Goal: Information Seeking & Learning: Compare options

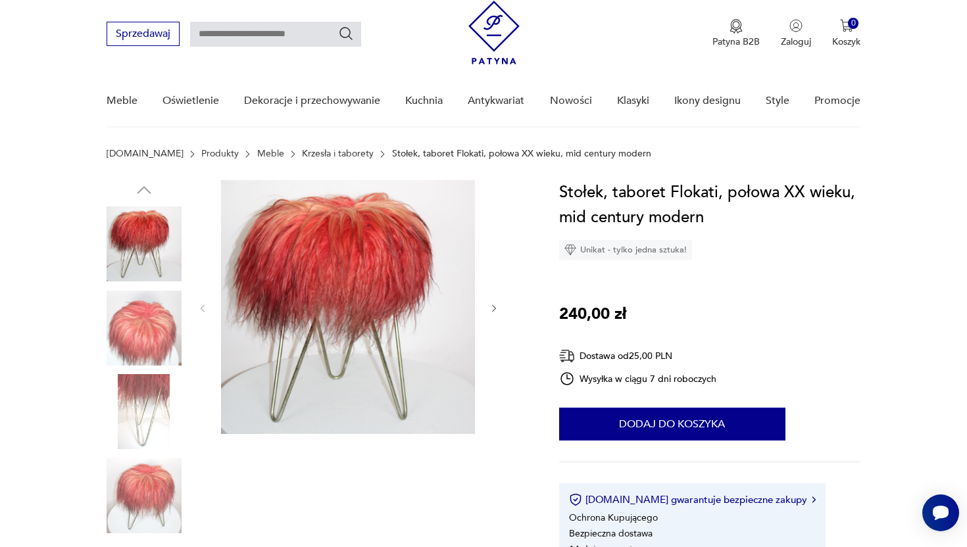
click at [906, 152] on section "Patyna.pl Produkty Meble Krzesła i taborety Stołek, taboret Flokati, połowa XX …" at bounding box center [483, 165] width 967 height 32
click at [375, 261] on img at bounding box center [348, 307] width 254 height 254
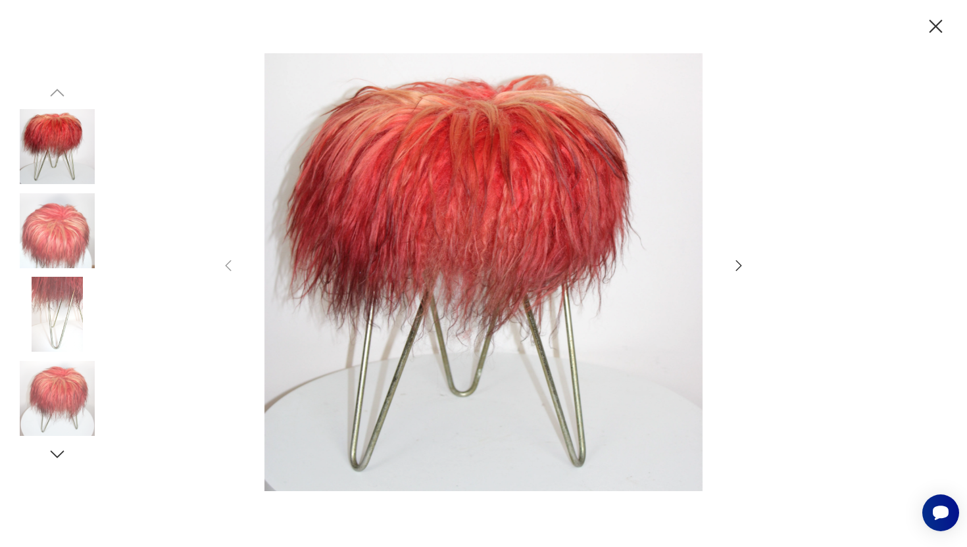
click at [806, 55] on div at bounding box center [483, 273] width 967 height 547
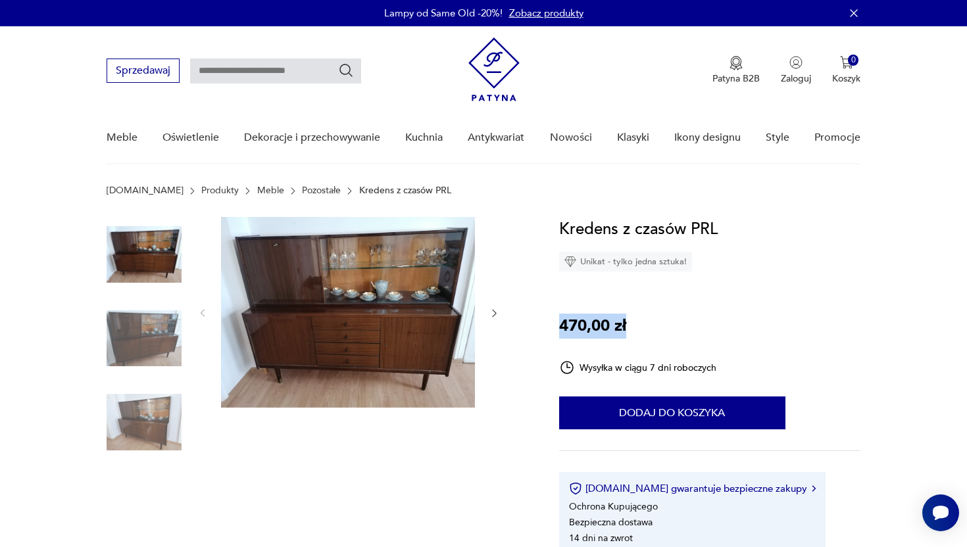
drag, startPoint x: 563, startPoint y: 330, endPoint x: 633, endPoint y: 335, distance: 70.6
click at [633, 335] on div "Kredens z czasów PRL Unikat - tylko jedna sztuka! 470,00 zł Wysyłka w ciągu 7 d…" at bounding box center [710, 386] width 302 height 338
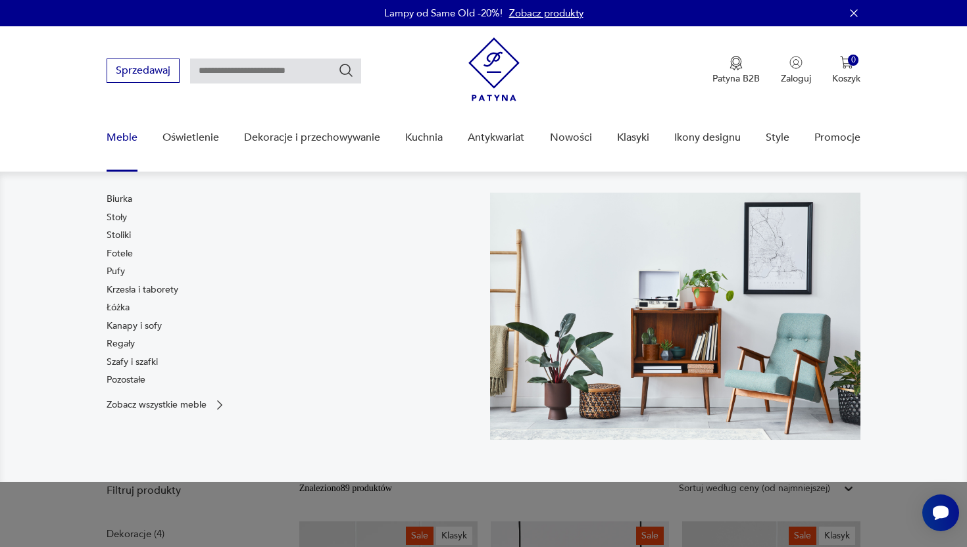
click at [122, 137] on link "Meble" at bounding box center [122, 138] width 31 height 51
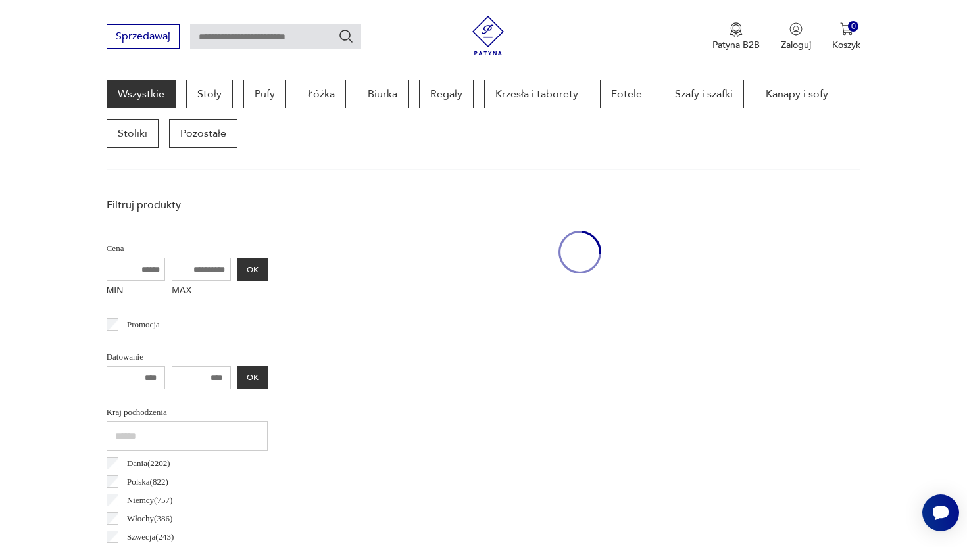
scroll to position [357, 0]
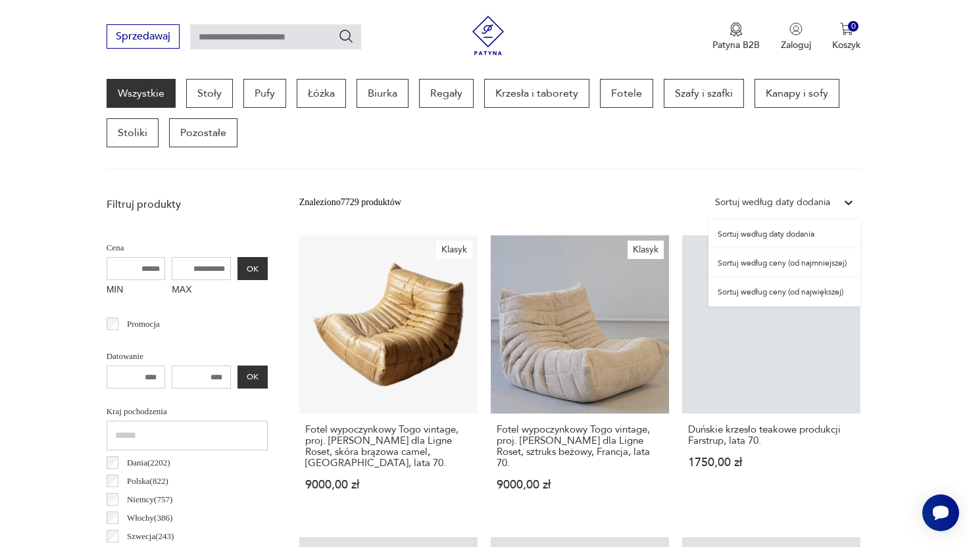
click at [738, 206] on div "Sortuj według daty dodania" at bounding box center [772, 202] width 115 height 14
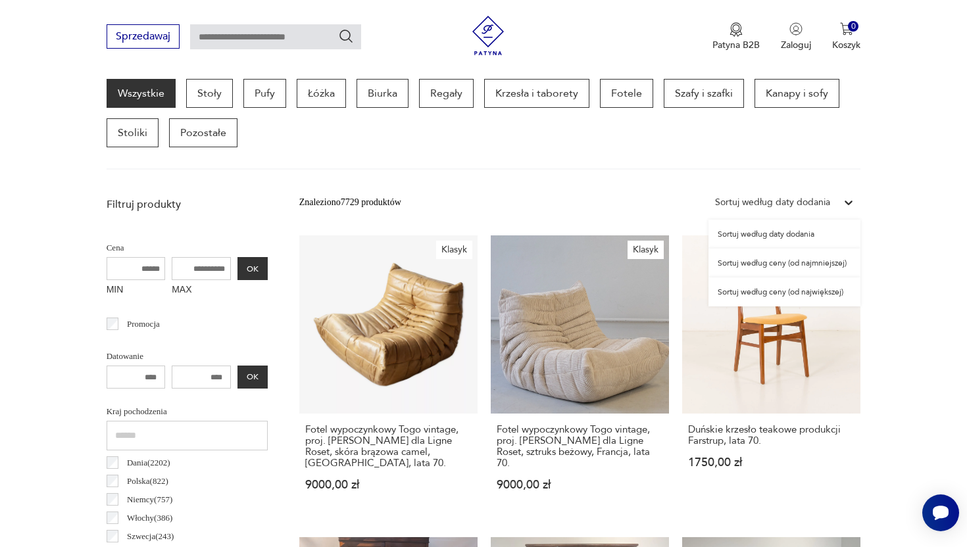
click at [754, 240] on div "Sortuj według daty dodania" at bounding box center [785, 234] width 152 height 29
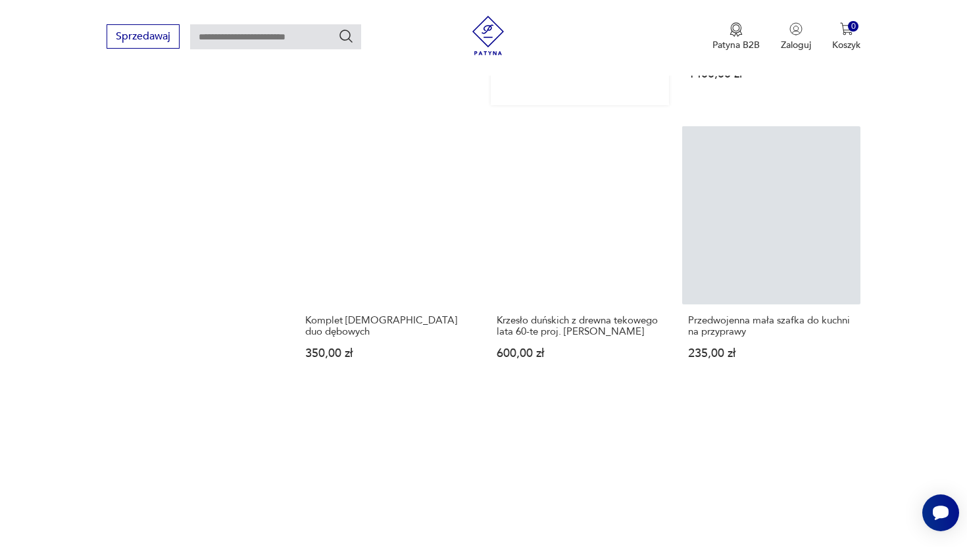
scroll to position [1864, 0]
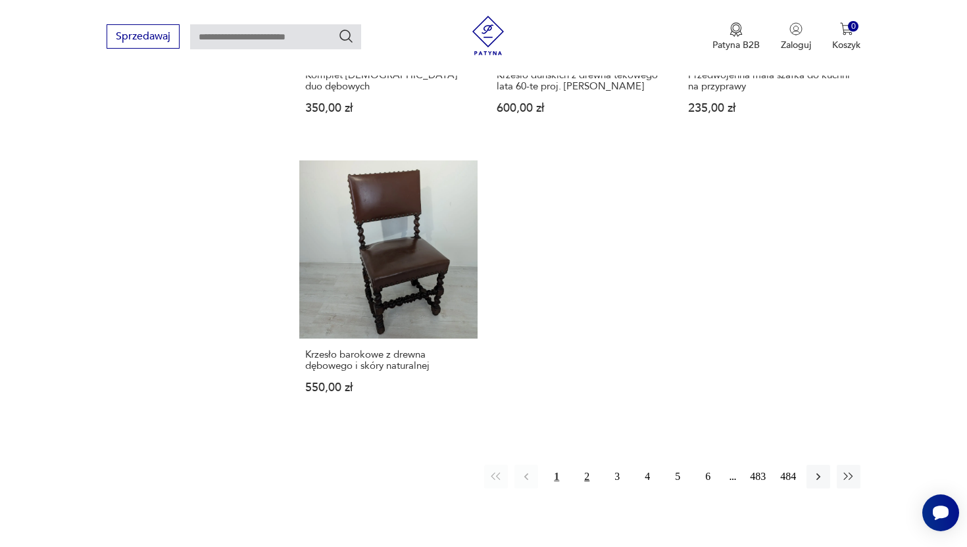
click at [584, 466] on button "2" at bounding box center [587, 477] width 24 height 24
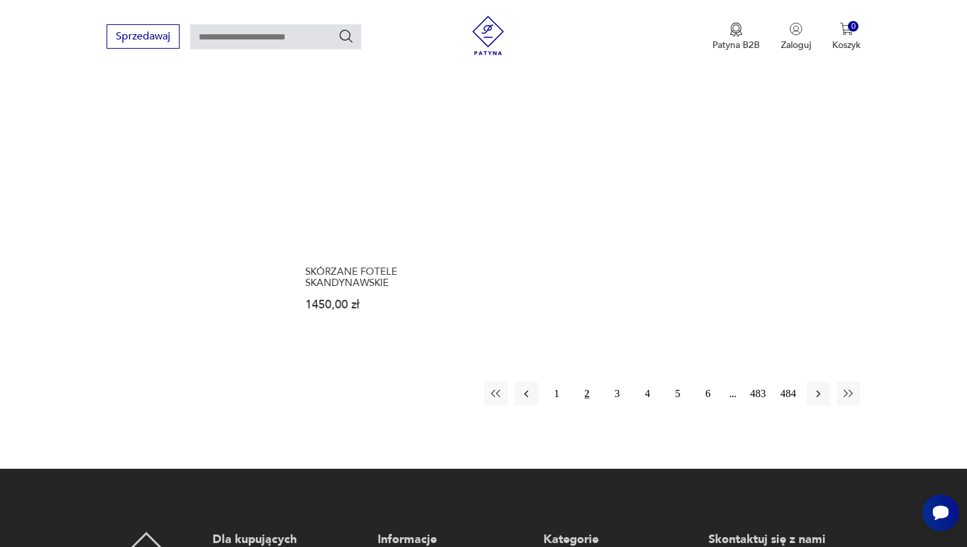
scroll to position [1948, 0]
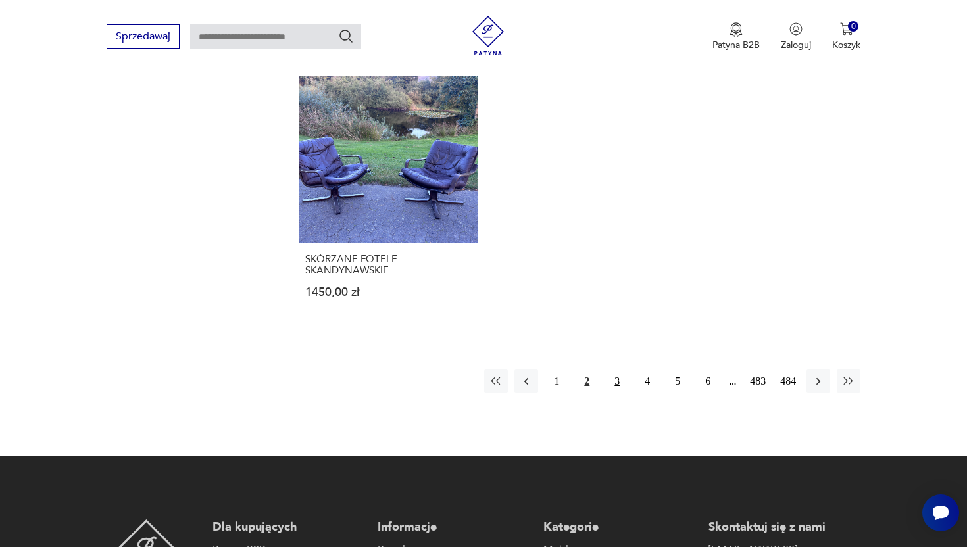
click at [610, 372] on button "3" at bounding box center [617, 382] width 24 height 24
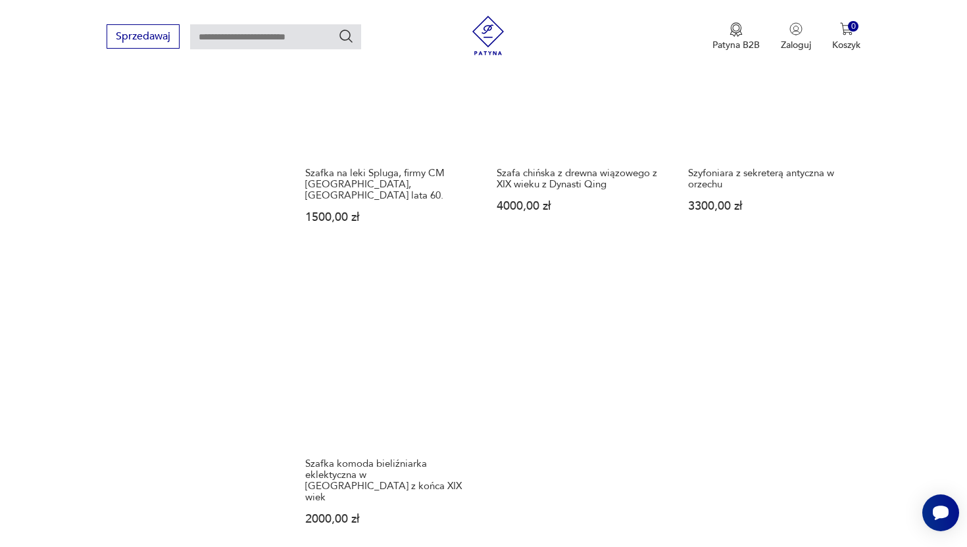
scroll to position [2021, 0]
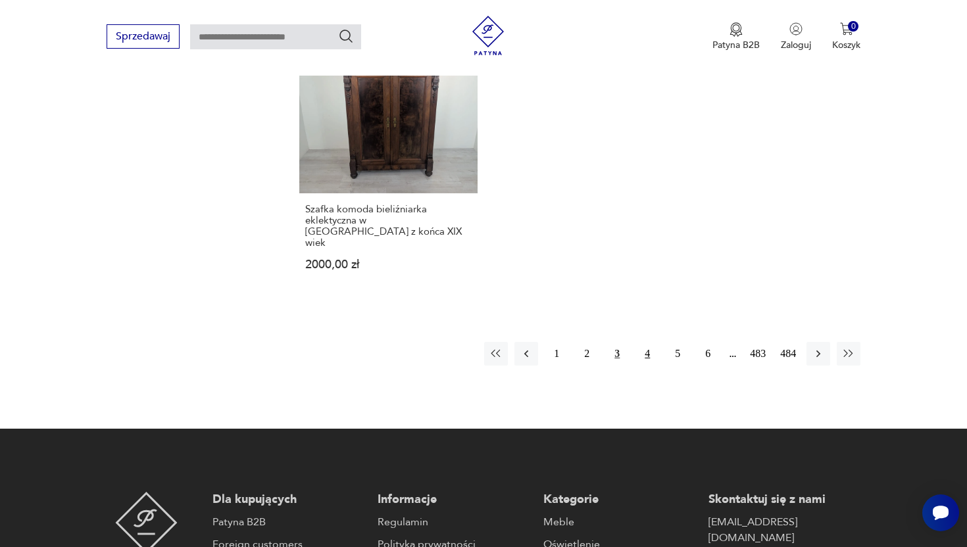
click at [649, 342] on button "4" at bounding box center [648, 354] width 24 height 24
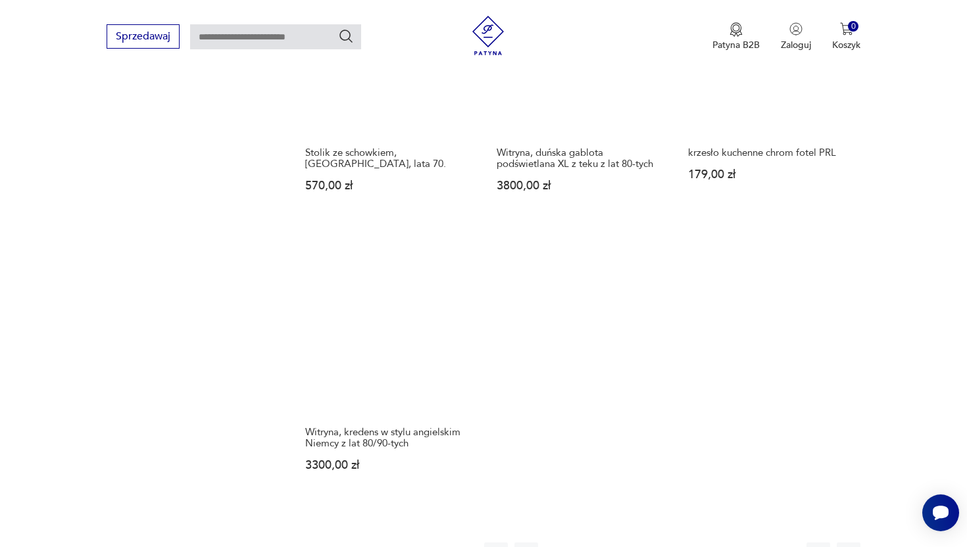
scroll to position [1798, 0]
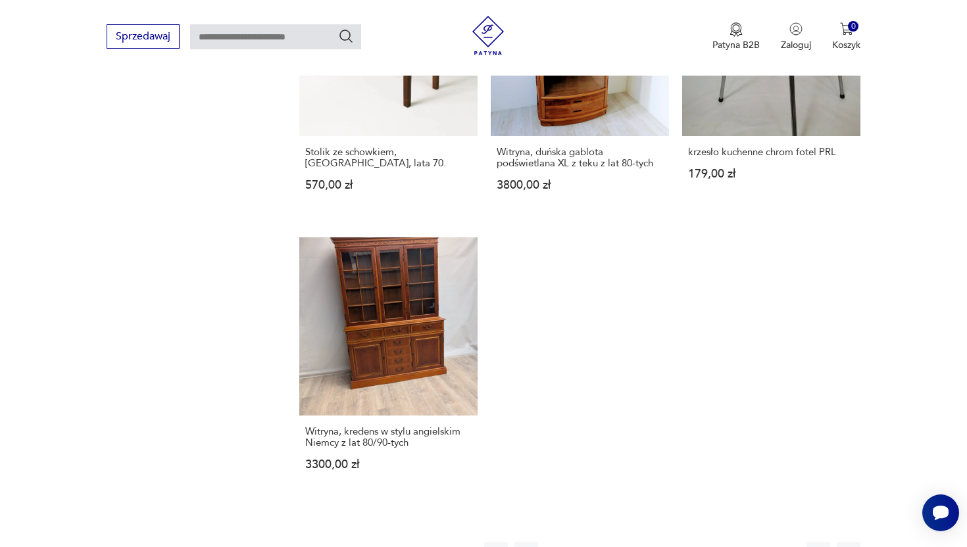
click at [674, 542] on button "5" at bounding box center [678, 554] width 24 height 24
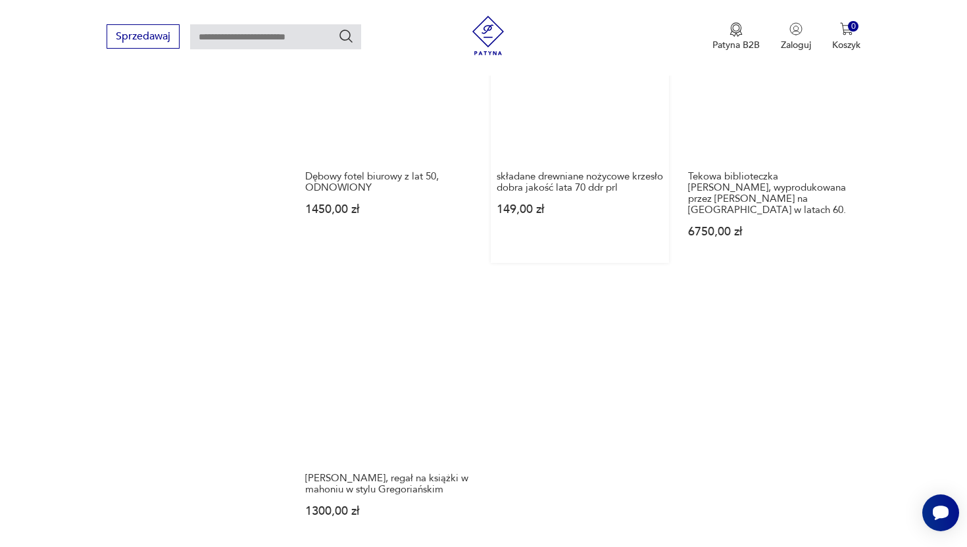
scroll to position [1891, 0]
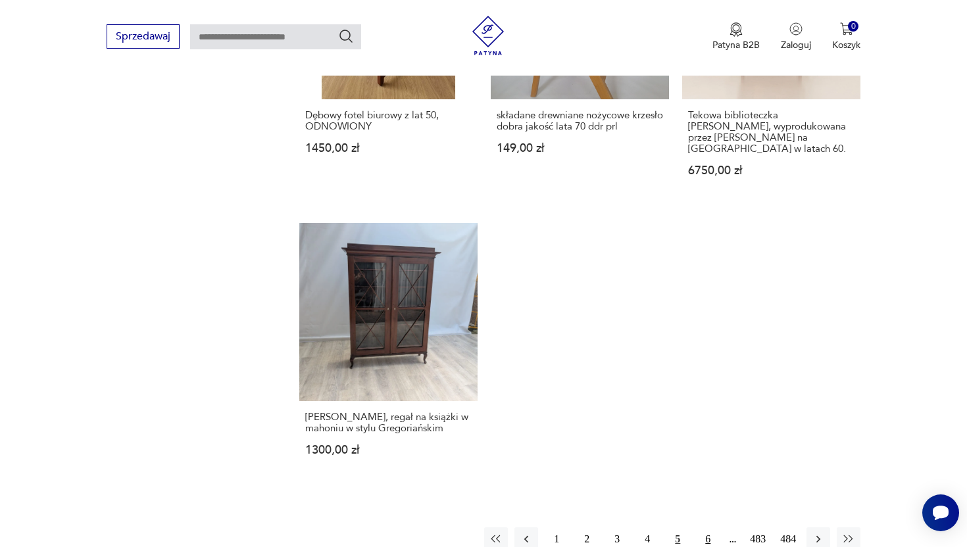
click at [703, 528] on button "6" at bounding box center [708, 540] width 24 height 24
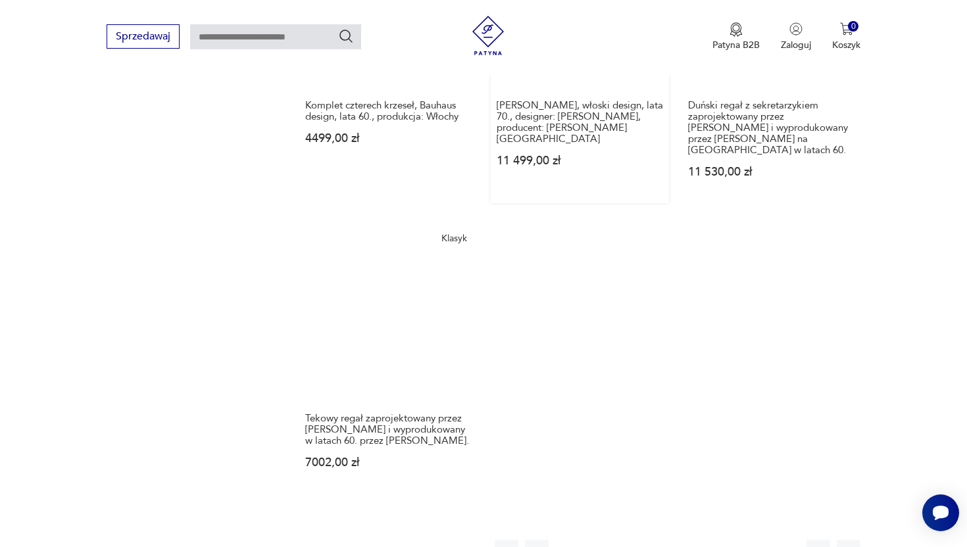
scroll to position [1988, 0]
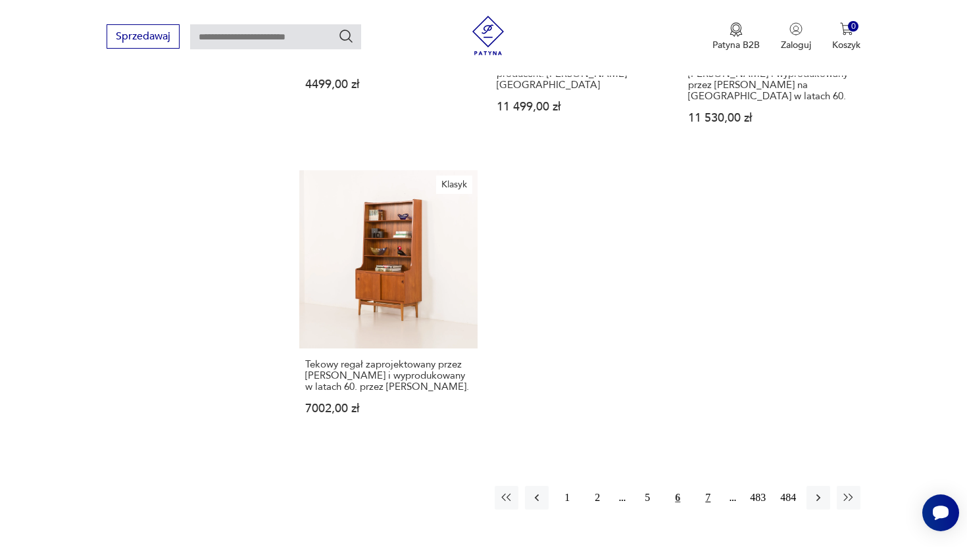
click at [703, 486] on button "7" at bounding box center [708, 498] width 24 height 24
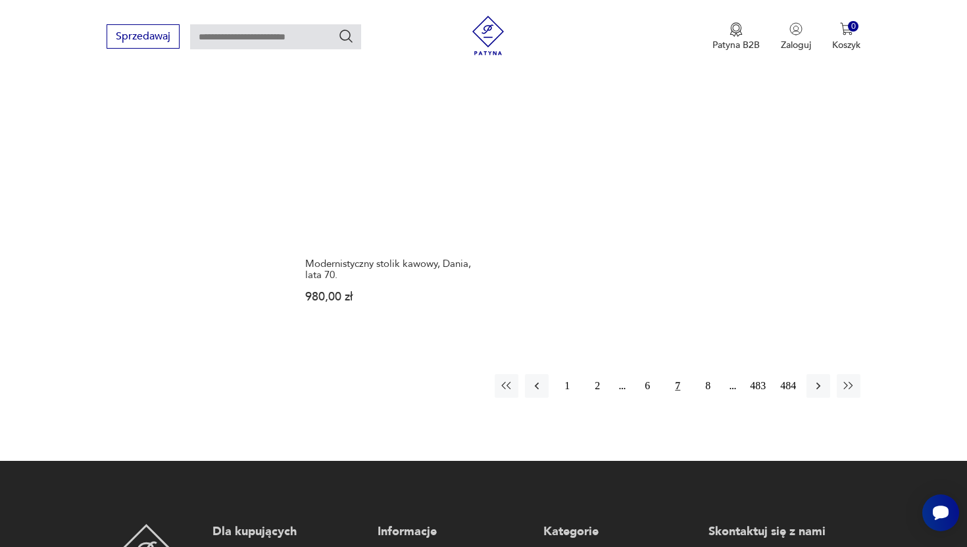
scroll to position [1988, 0]
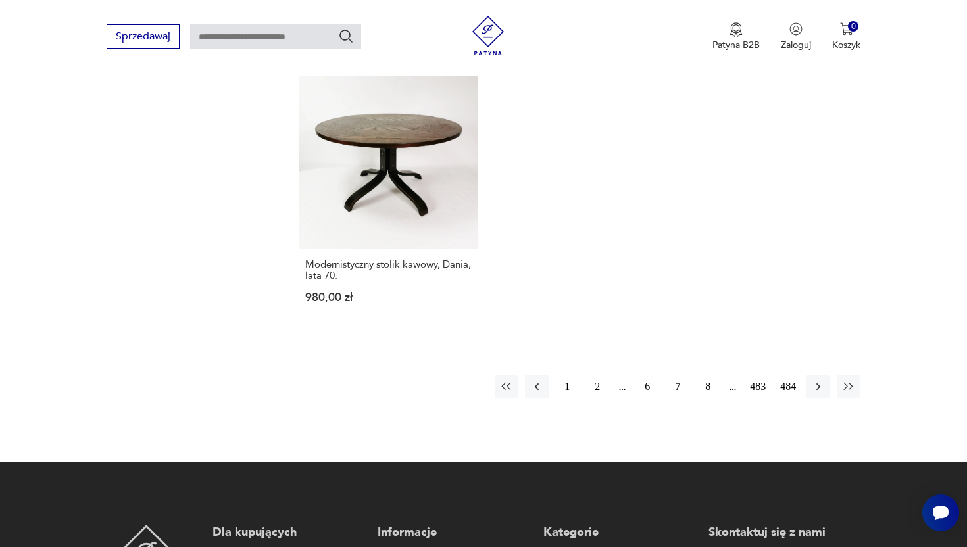
click at [708, 375] on button "8" at bounding box center [708, 387] width 24 height 24
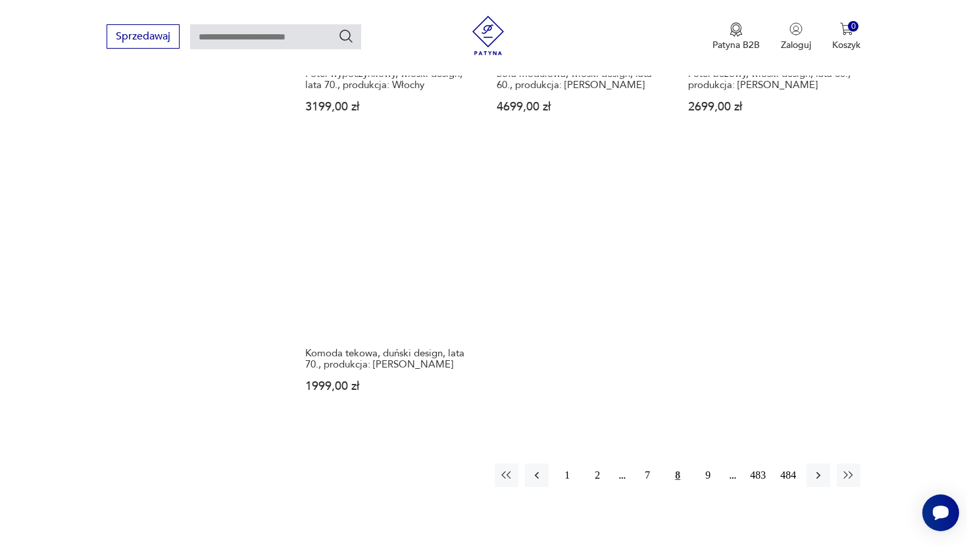
scroll to position [1873, 0]
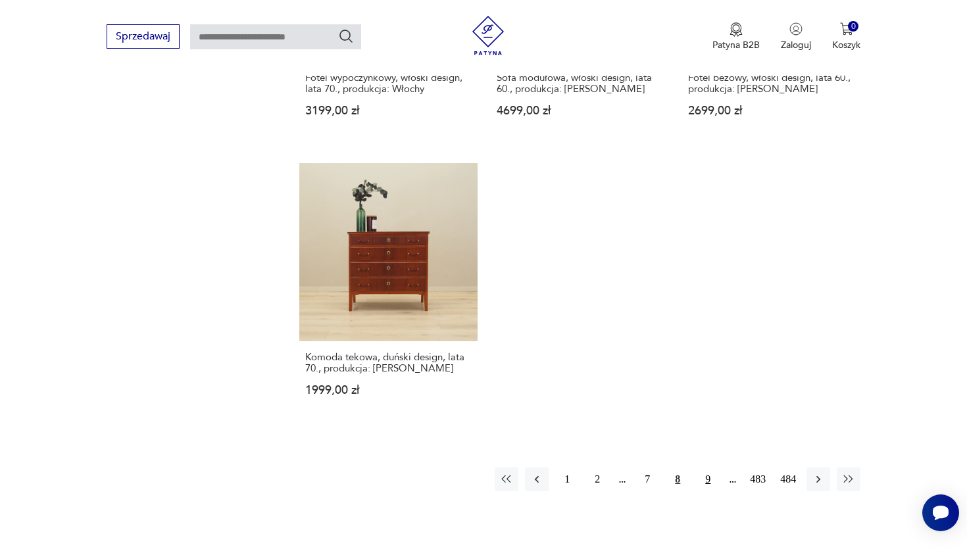
click at [709, 468] on button "9" at bounding box center [708, 480] width 24 height 24
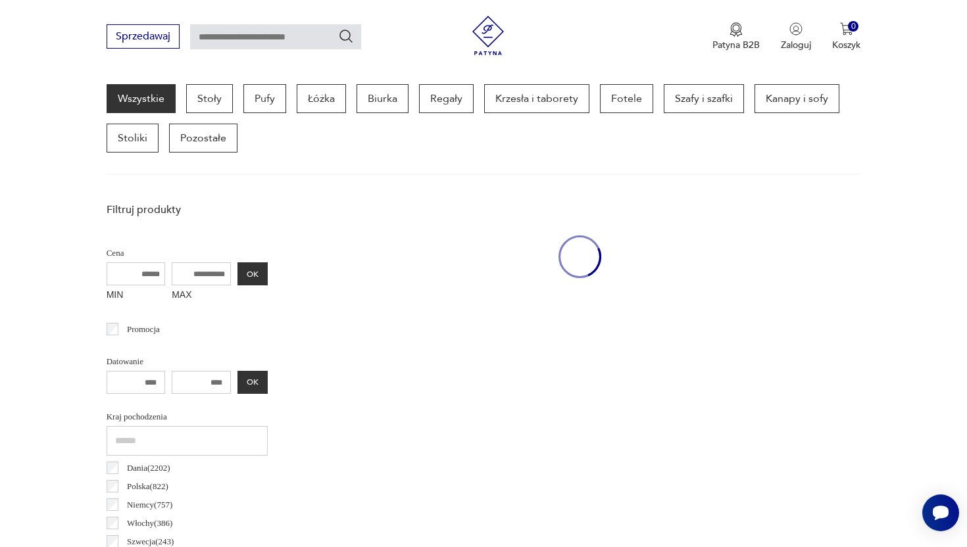
scroll to position [349, 0]
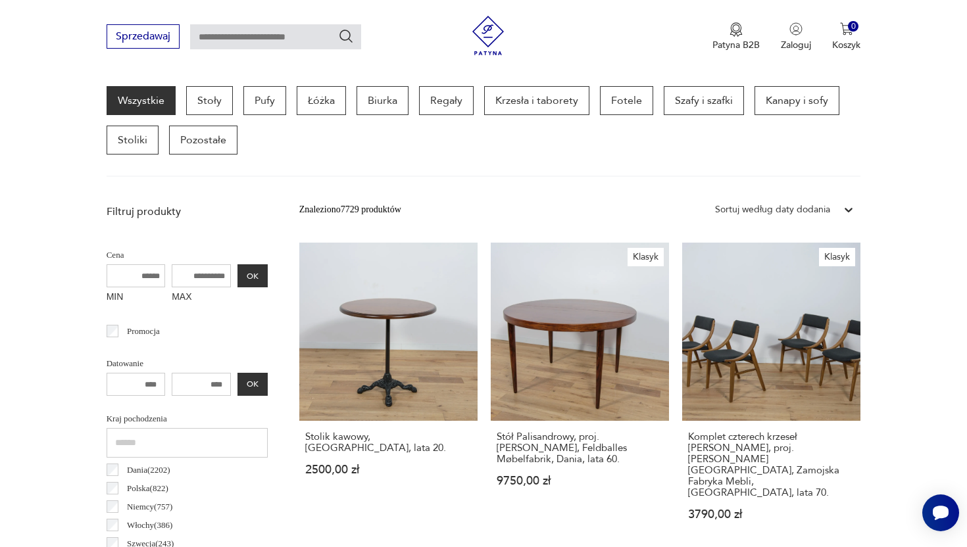
click at [842, 208] on icon at bounding box center [848, 209] width 13 height 13
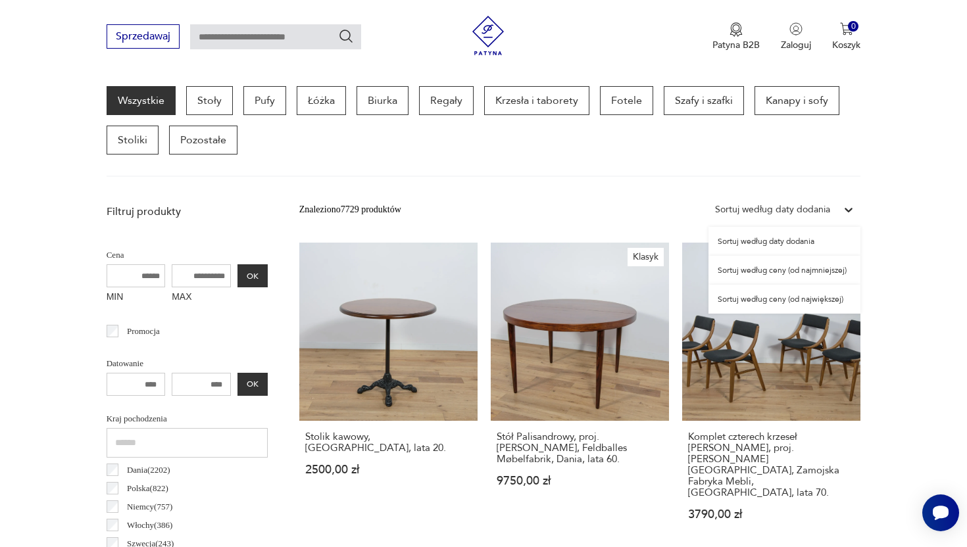
click at [793, 281] on div "Sortuj według ceny (od najmniejszej)" at bounding box center [785, 270] width 152 height 29
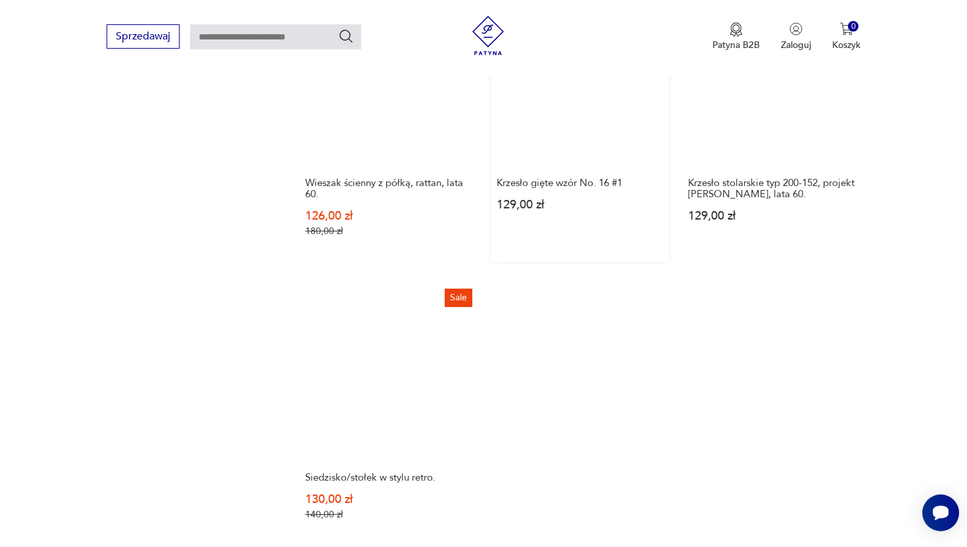
scroll to position [1967, 0]
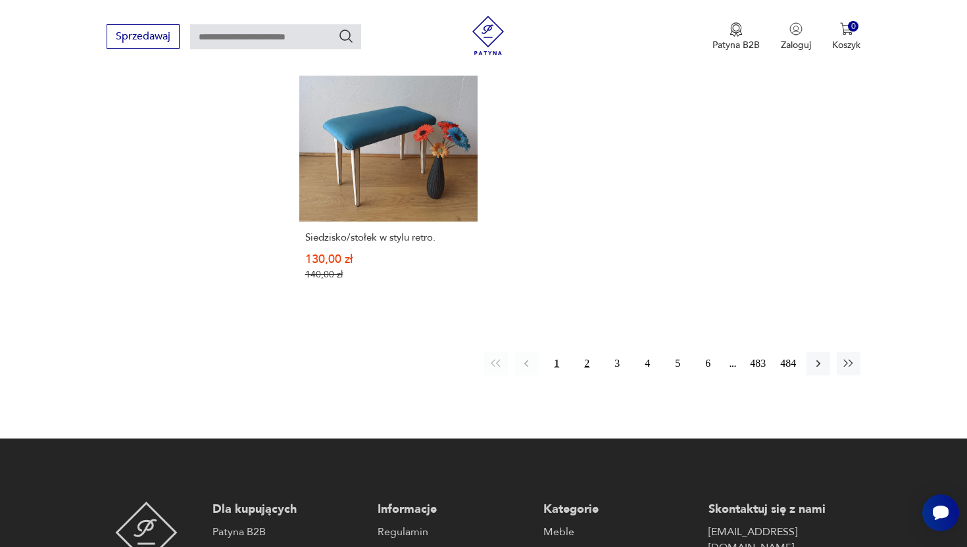
click at [582, 353] on button "2" at bounding box center [587, 364] width 24 height 24
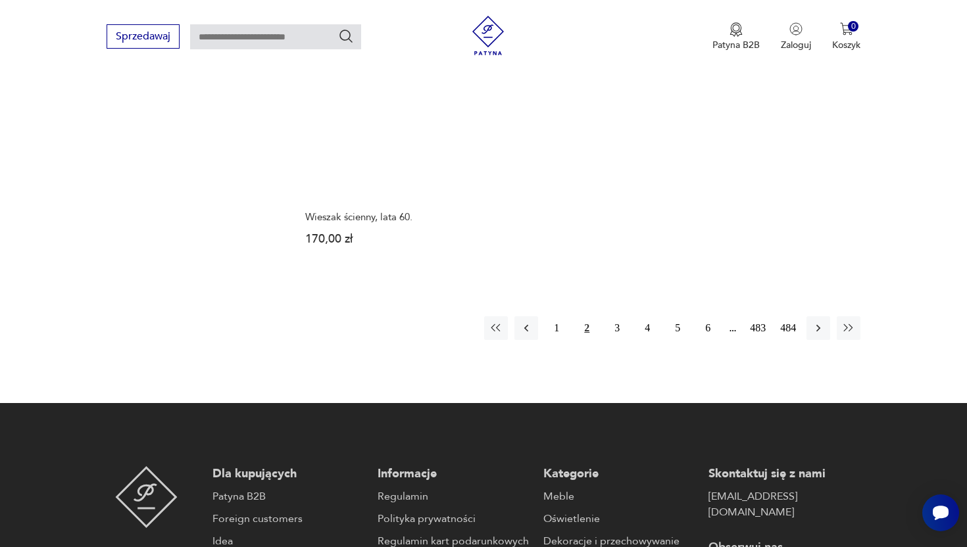
scroll to position [2020, 0]
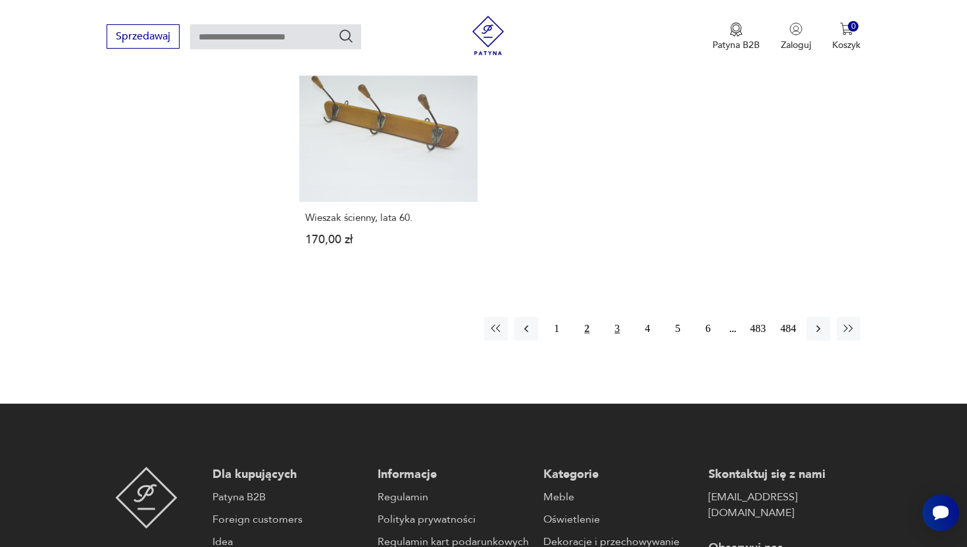
click at [617, 317] on button "3" at bounding box center [617, 329] width 24 height 24
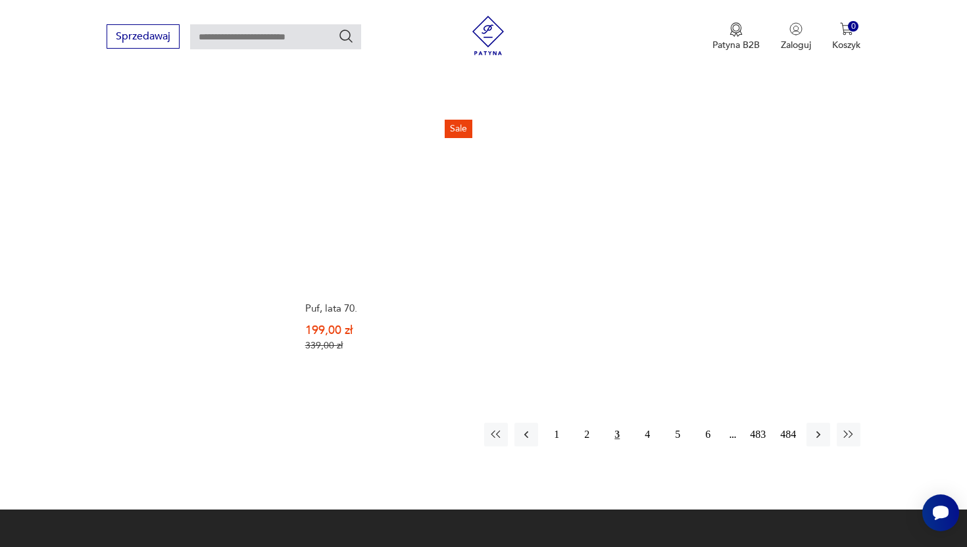
scroll to position [1935, 0]
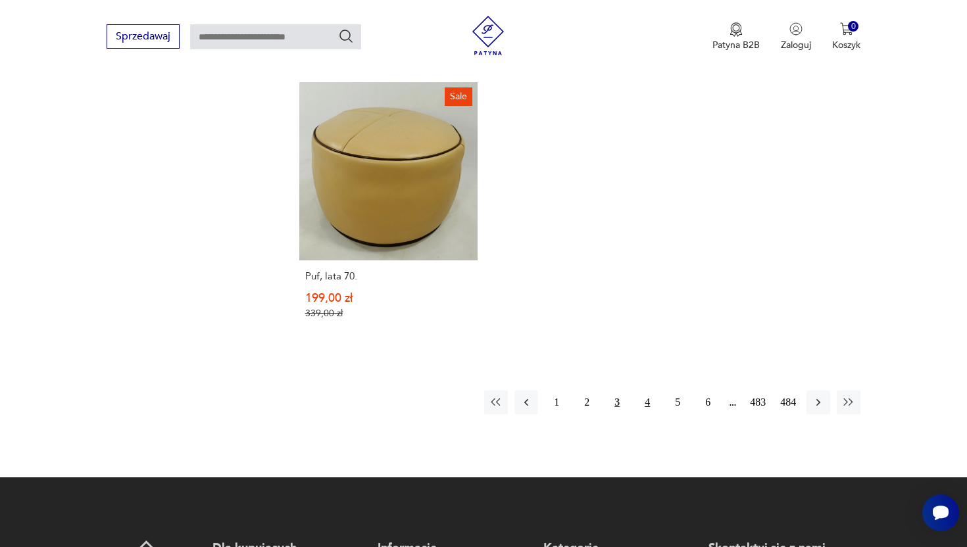
click at [643, 391] on button "4" at bounding box center [648, 403] width 24 height 24
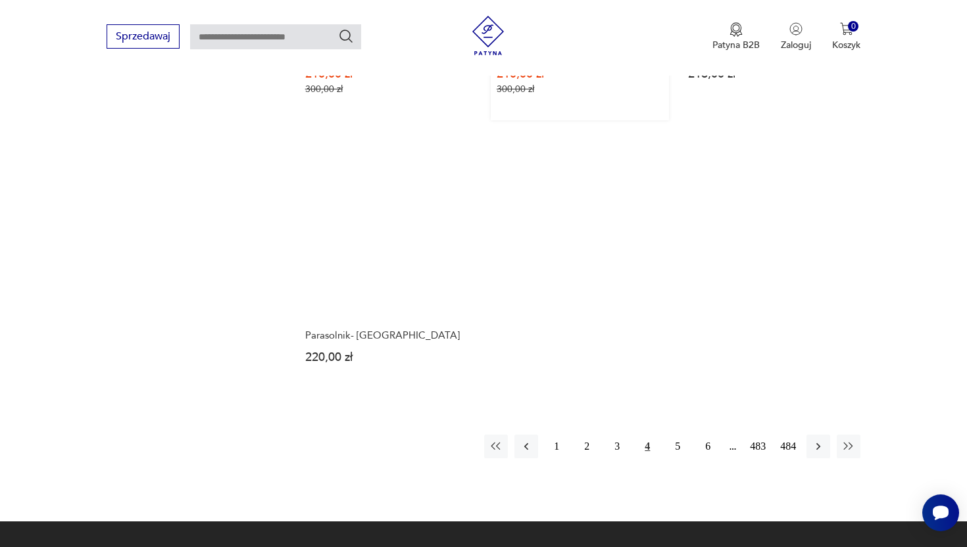
scroll to position [1908, 0]
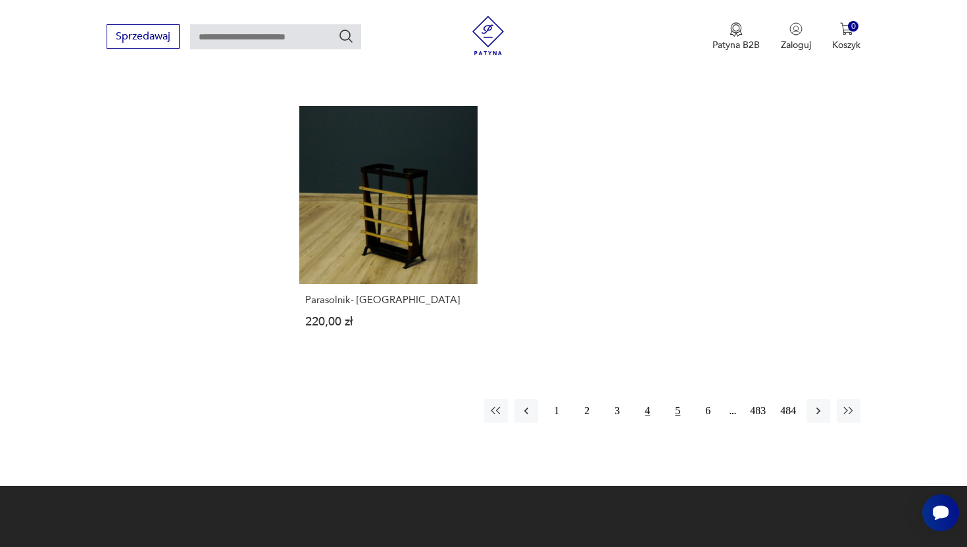
click at [683, 404] on button "5" at bounding box center [678, 411] width 24 height 24
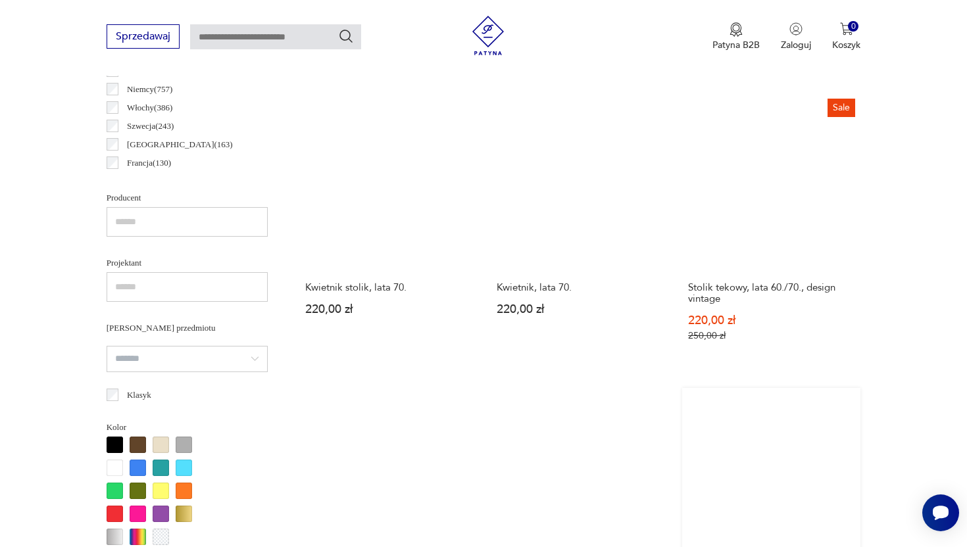
scroll to position [767, 0]
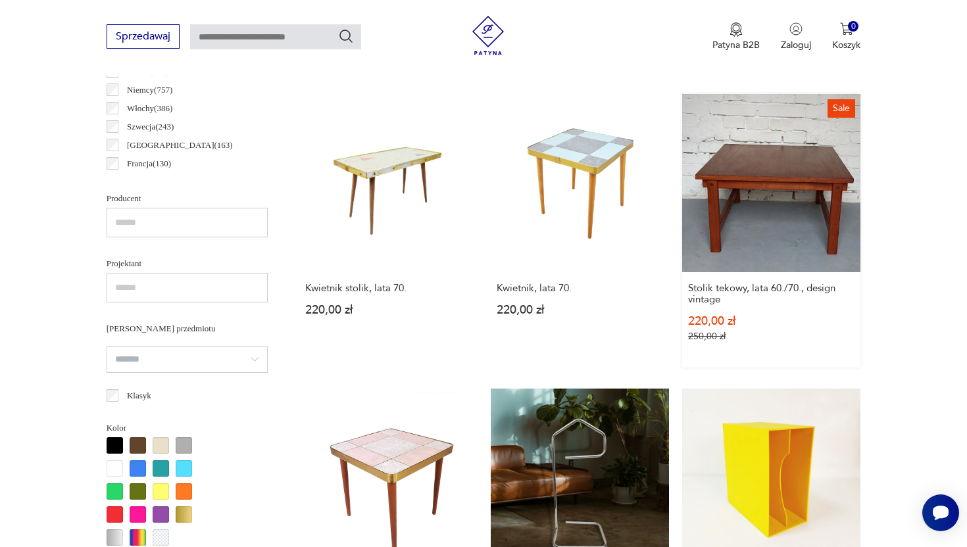
click at [752, 186] on link "Sale Stolik tekowy, lata 60./70., design vintage 220,00 zł 250,00 zł" at bounding box center [771, 231] width 178 height 274
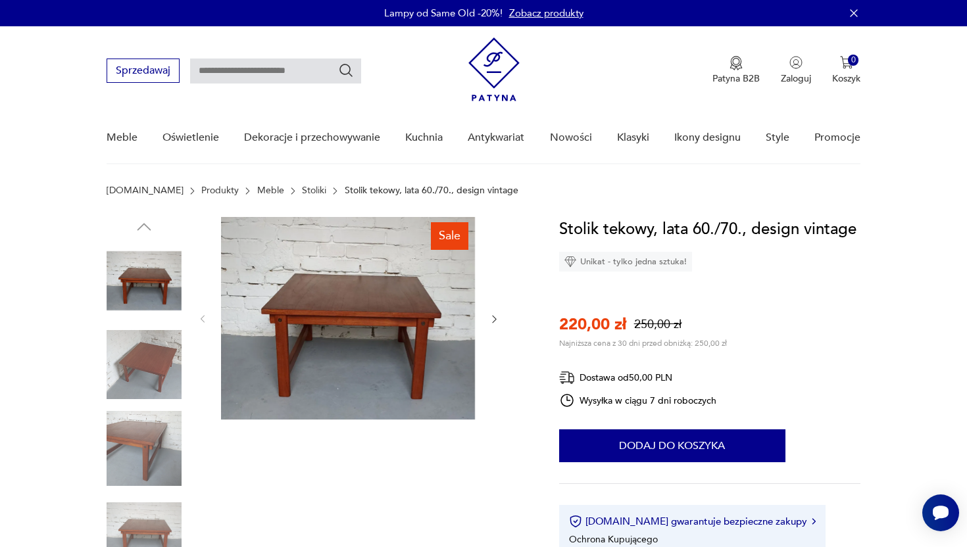
click at [135, 349] on img at bounding box center [144, 365] width 75 height 75
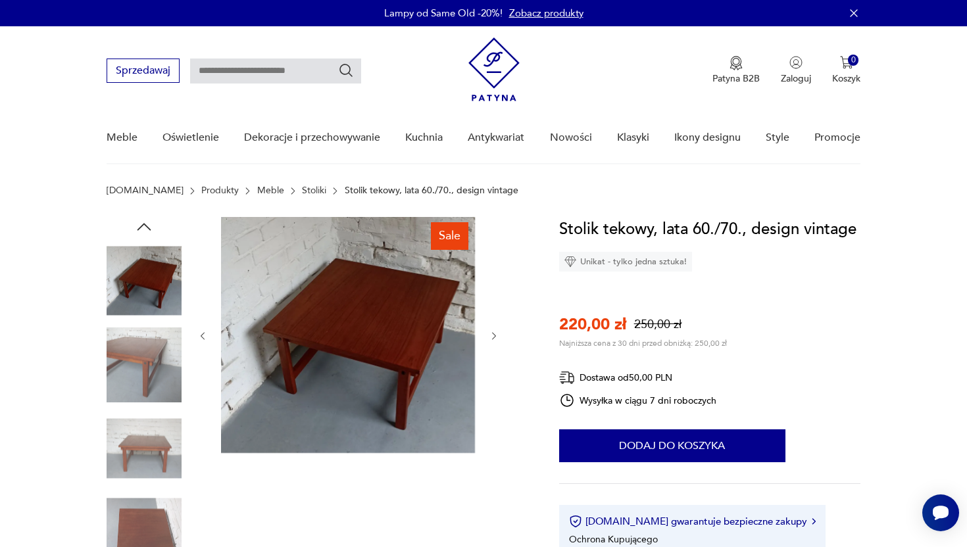
click at [138, 374] on img at bounding box center [144, 365] width 75 height 75
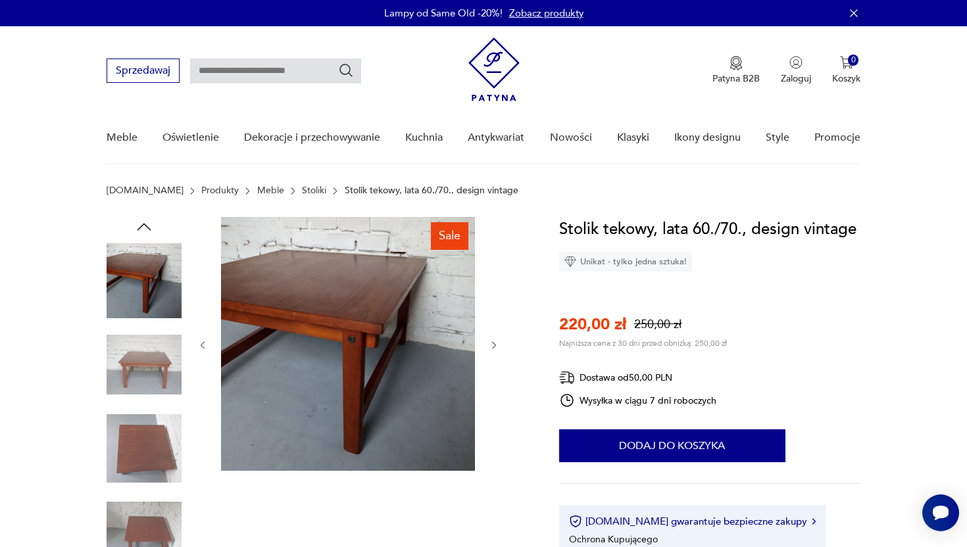
click at [145, 392] on img at bounding box center [144, 365] width 75 height 75
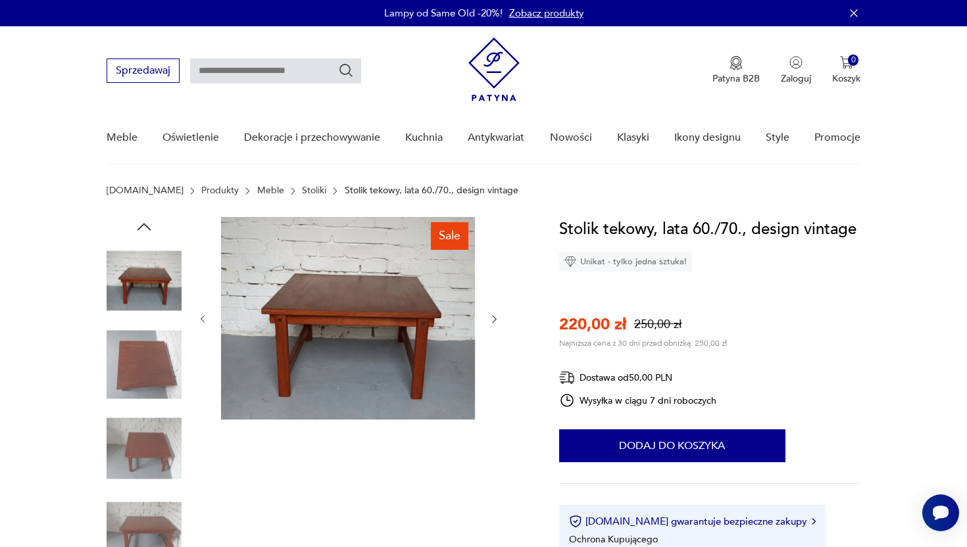
click at [135, 435] on img at bounding box center [144, 448] width 75 height 75
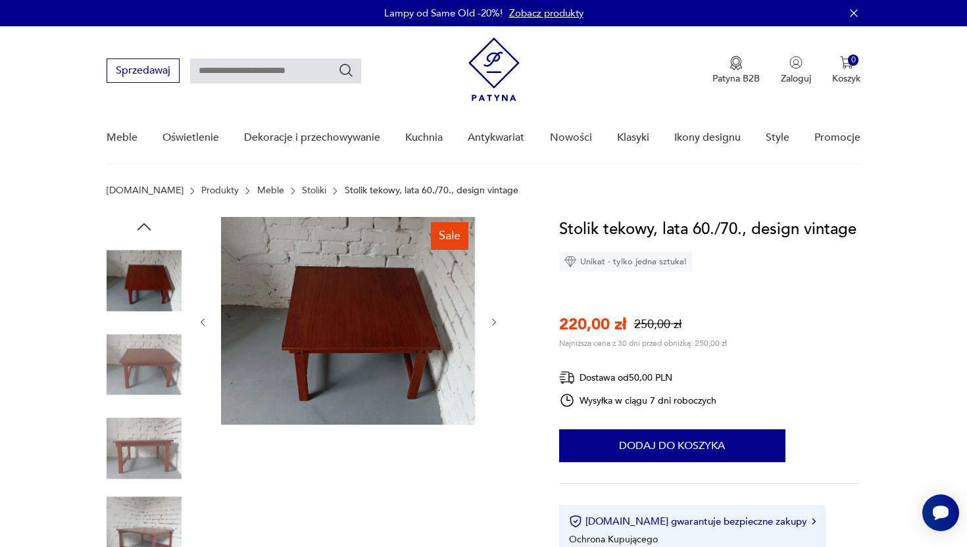
click at [150, 461] on img at bounding box center [144, 448] width 75 height 75
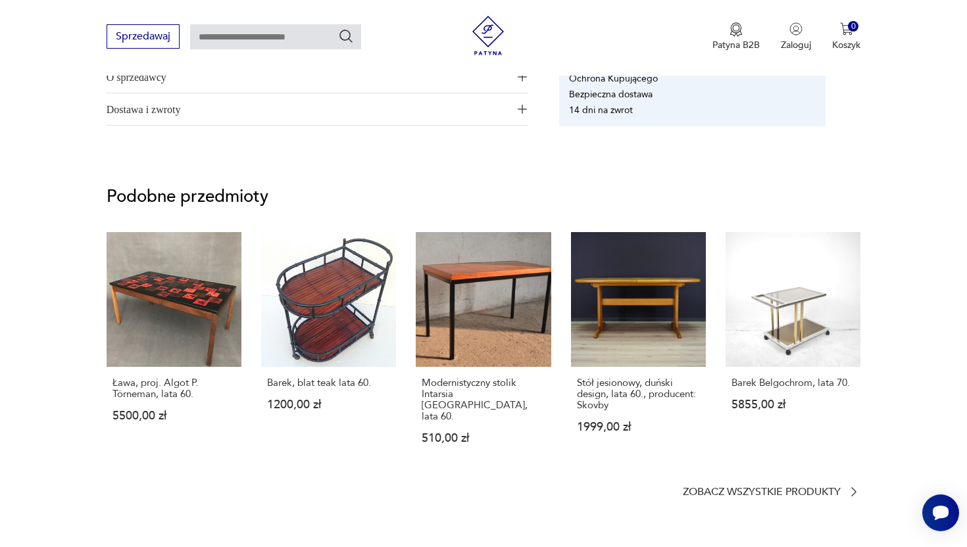
scroll to position [879, 0]
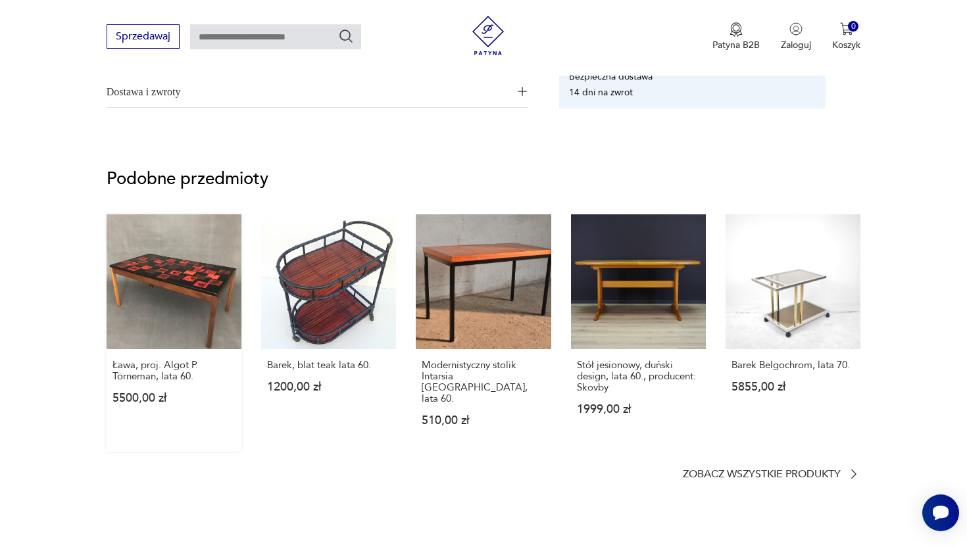
click at [168, 301] on link "Ława, proj. Algot P. Törneman, lata 60. 5500,00 zł" at bounding box center [174, 333] width 135 height 238
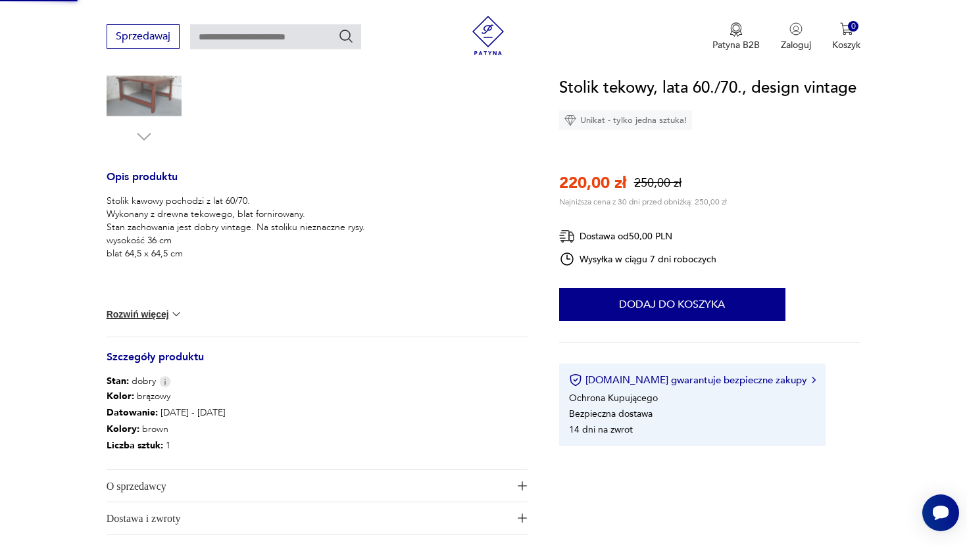
scroll to position [280, 0]
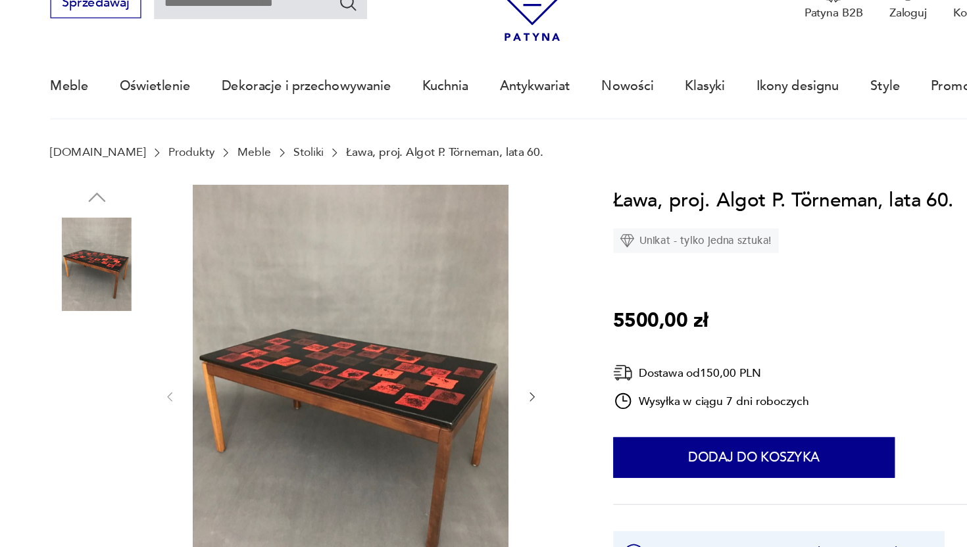
click at [168, 368] on img at bounding box center [144, 365] width 75 height 75
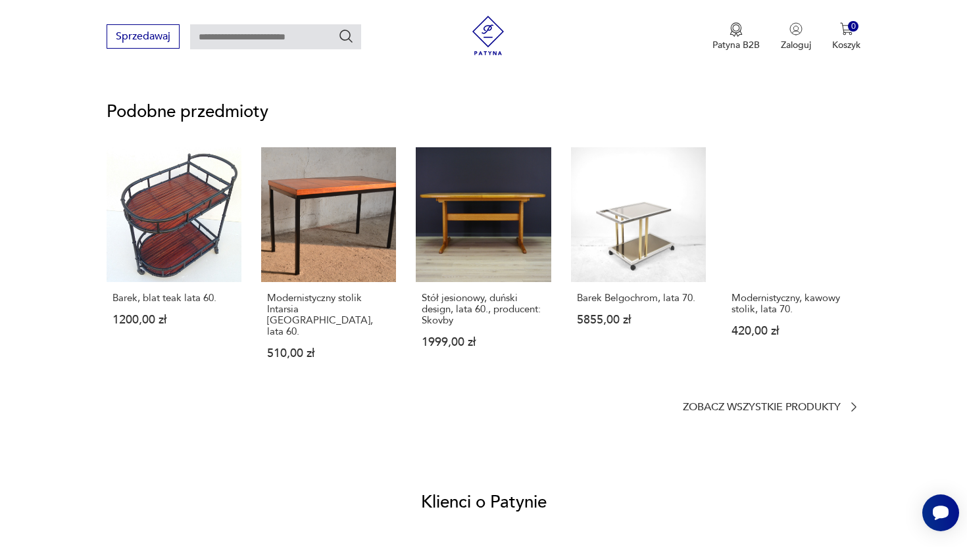
scroll to position [1020, 0]
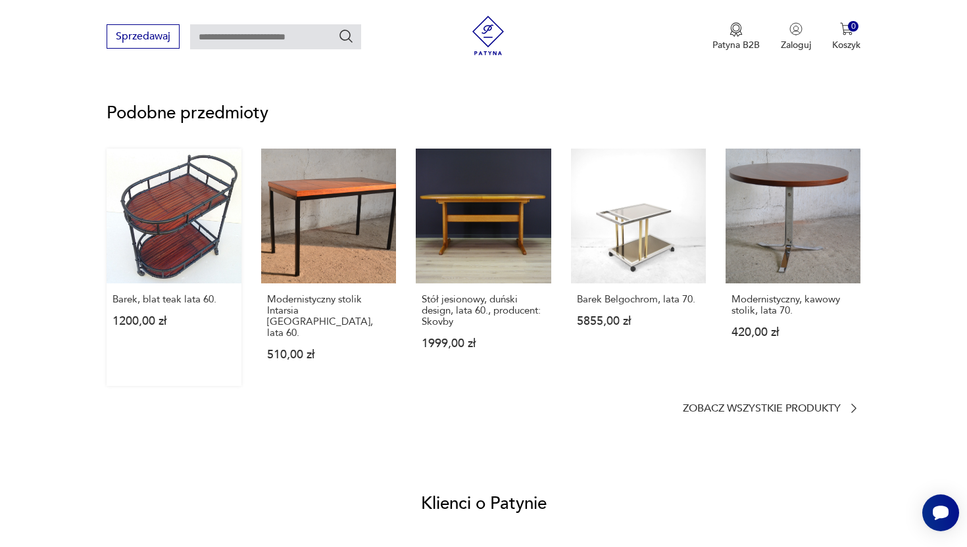
click at [120, 199] on link "Barek, blat teak lata 60. 1200,00 zł" at bounding box center [174, 268] width 135 height 238
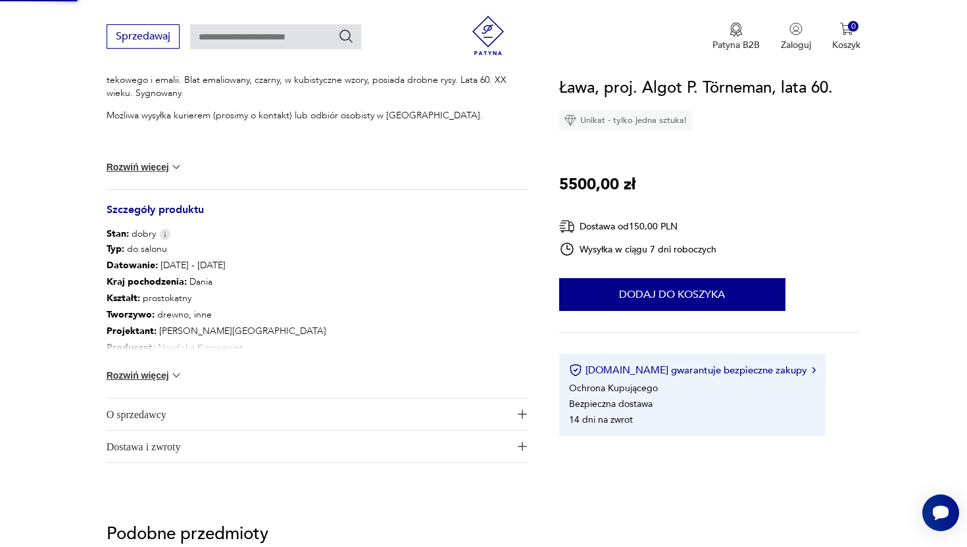
scroll to position [341, 0]
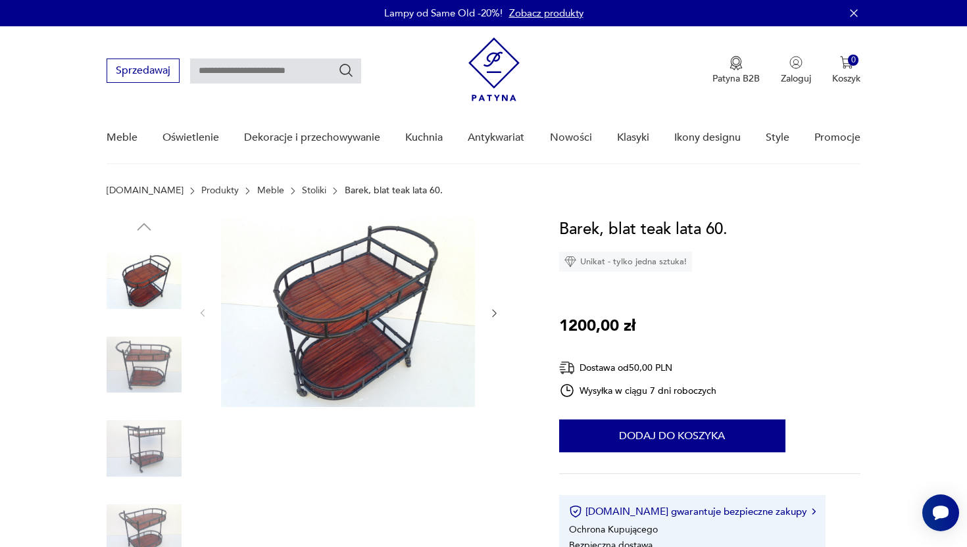
click at [137, 436] on img at bounding box center [144, 448] width 75 height 75
